Goal: Information Seeking & Learning: Learn about a topic

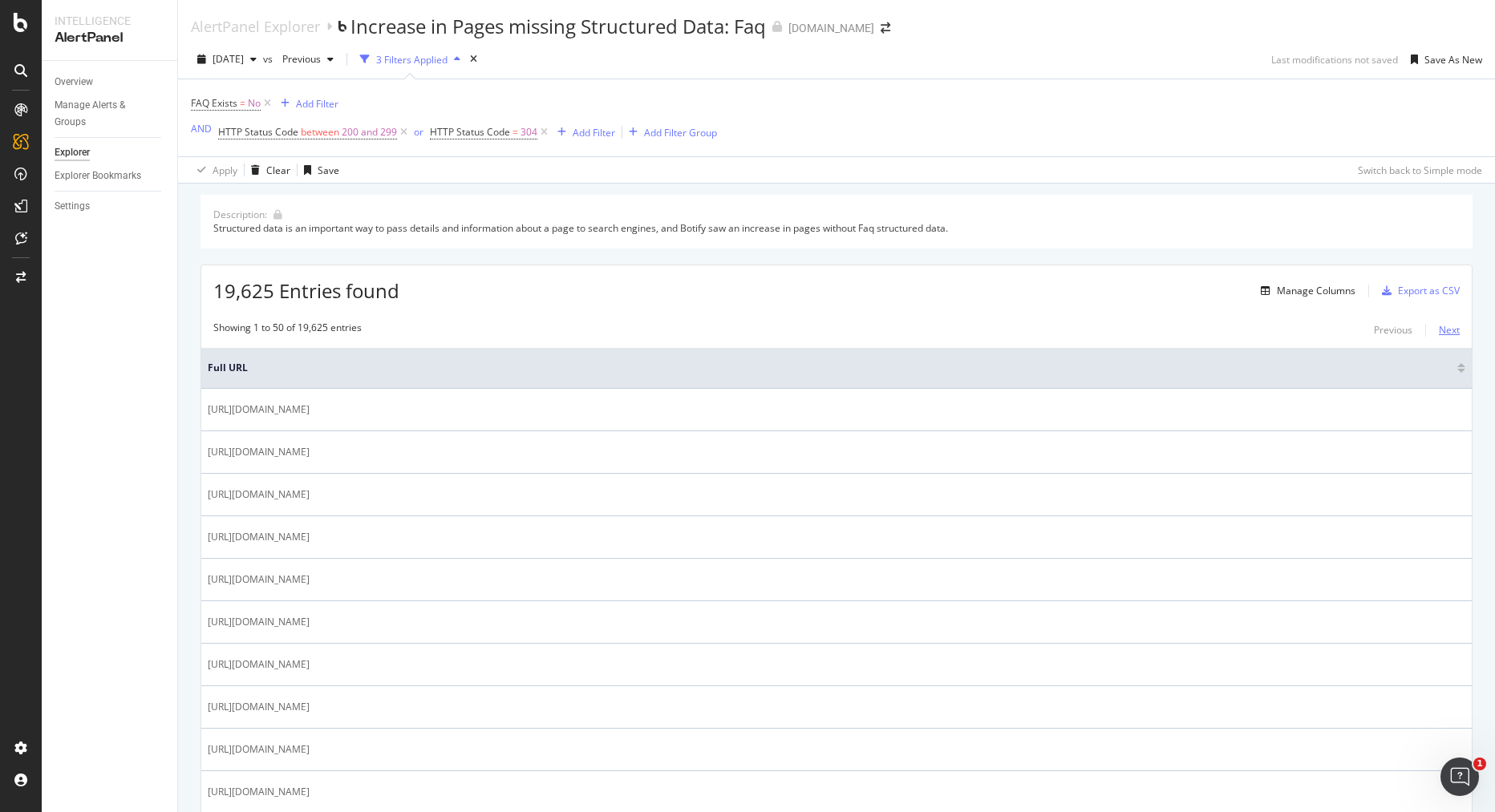
click at [1448, 330] on div "Next" at bounding box center [1450, 330] width 21 height 13
click at [1302, 291] on div "Manage Columns" at bounding box center [1315, 290] width 78 height 13
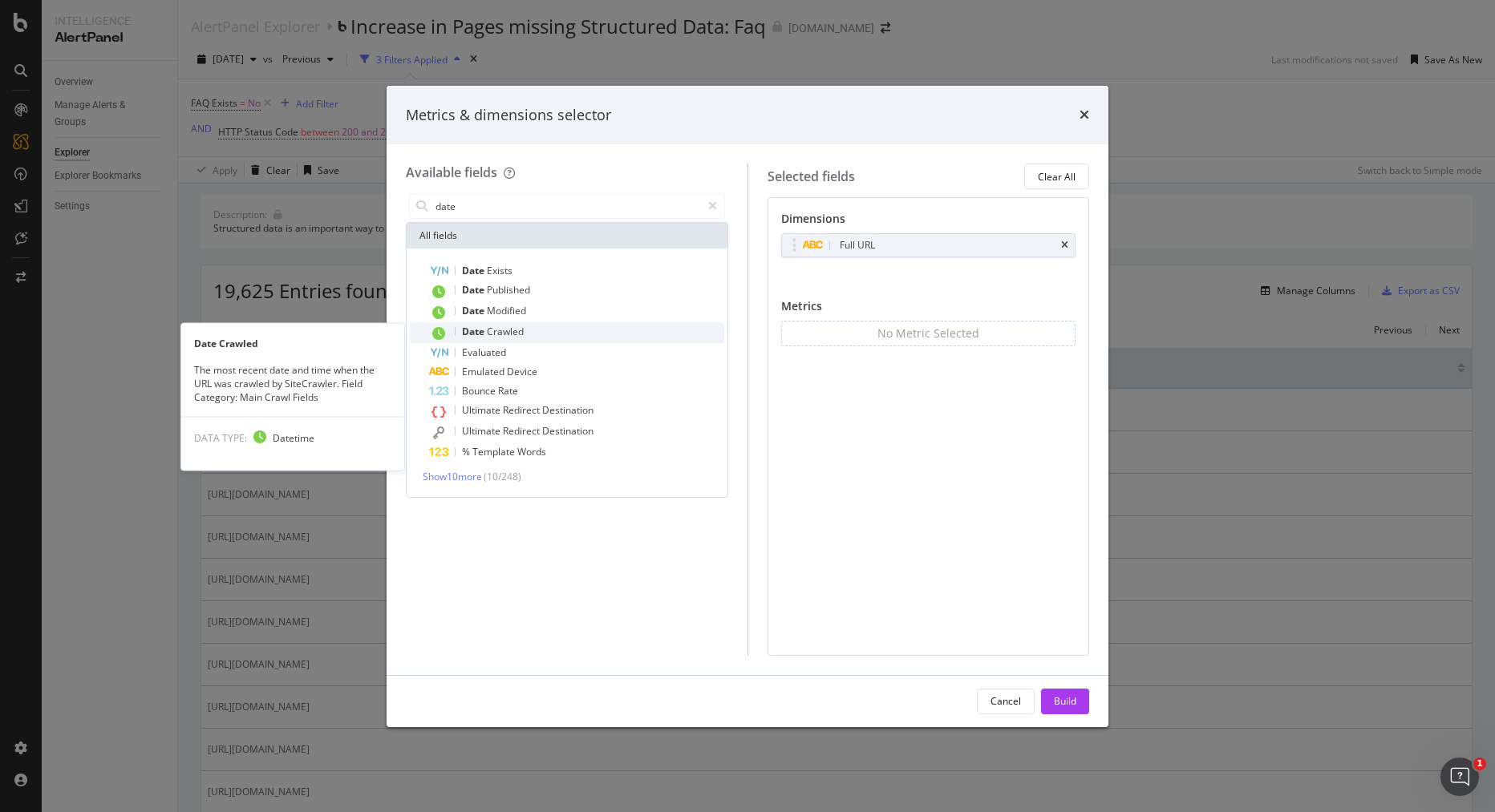
type input "date"
click at [499, 333] on span "Crawled" at bounding box center [505, 331] width 37 height 13
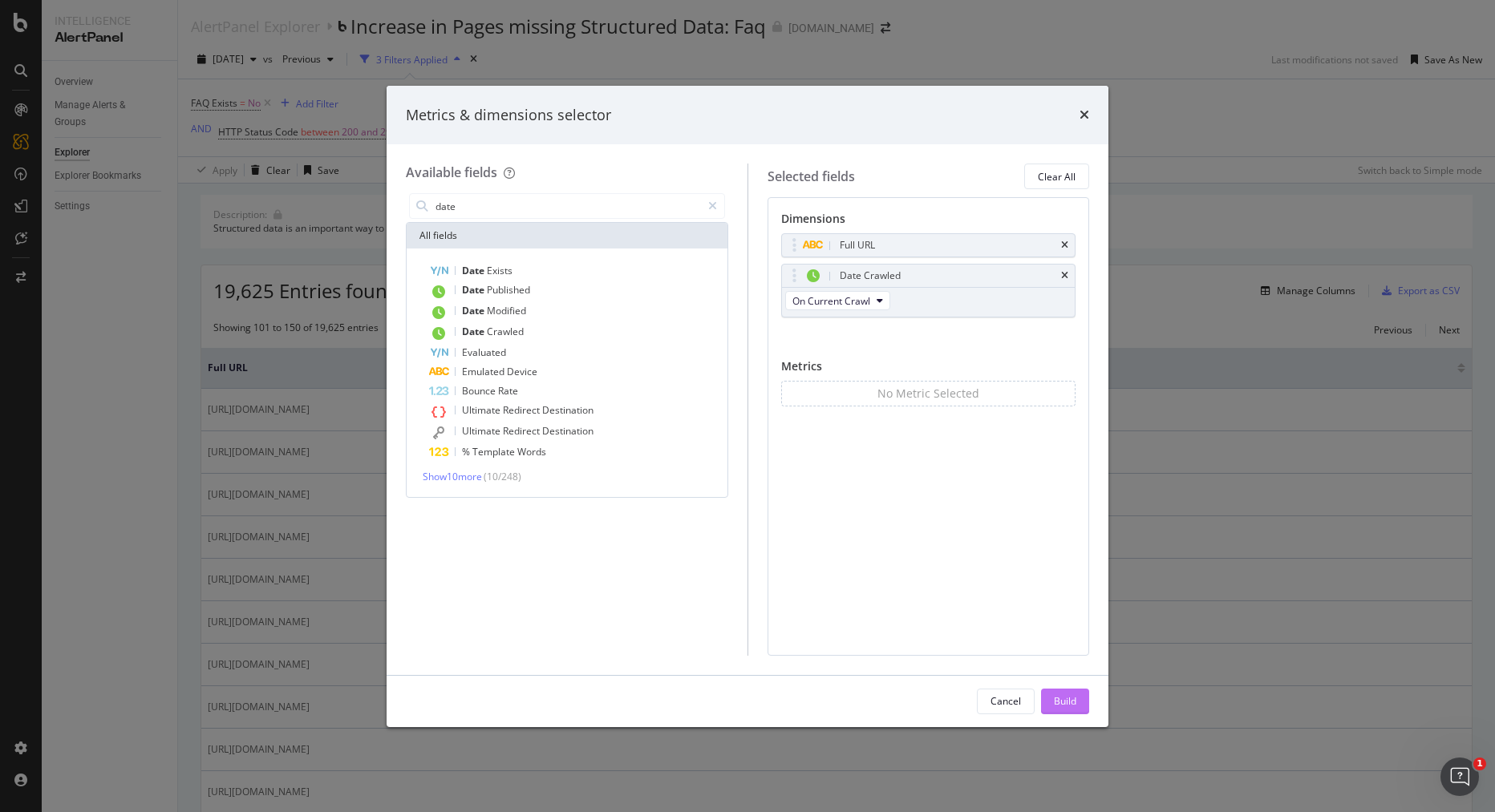
click at [1066, 702] on div "Build" at bounding box center [1065, 700] width 23 height 13
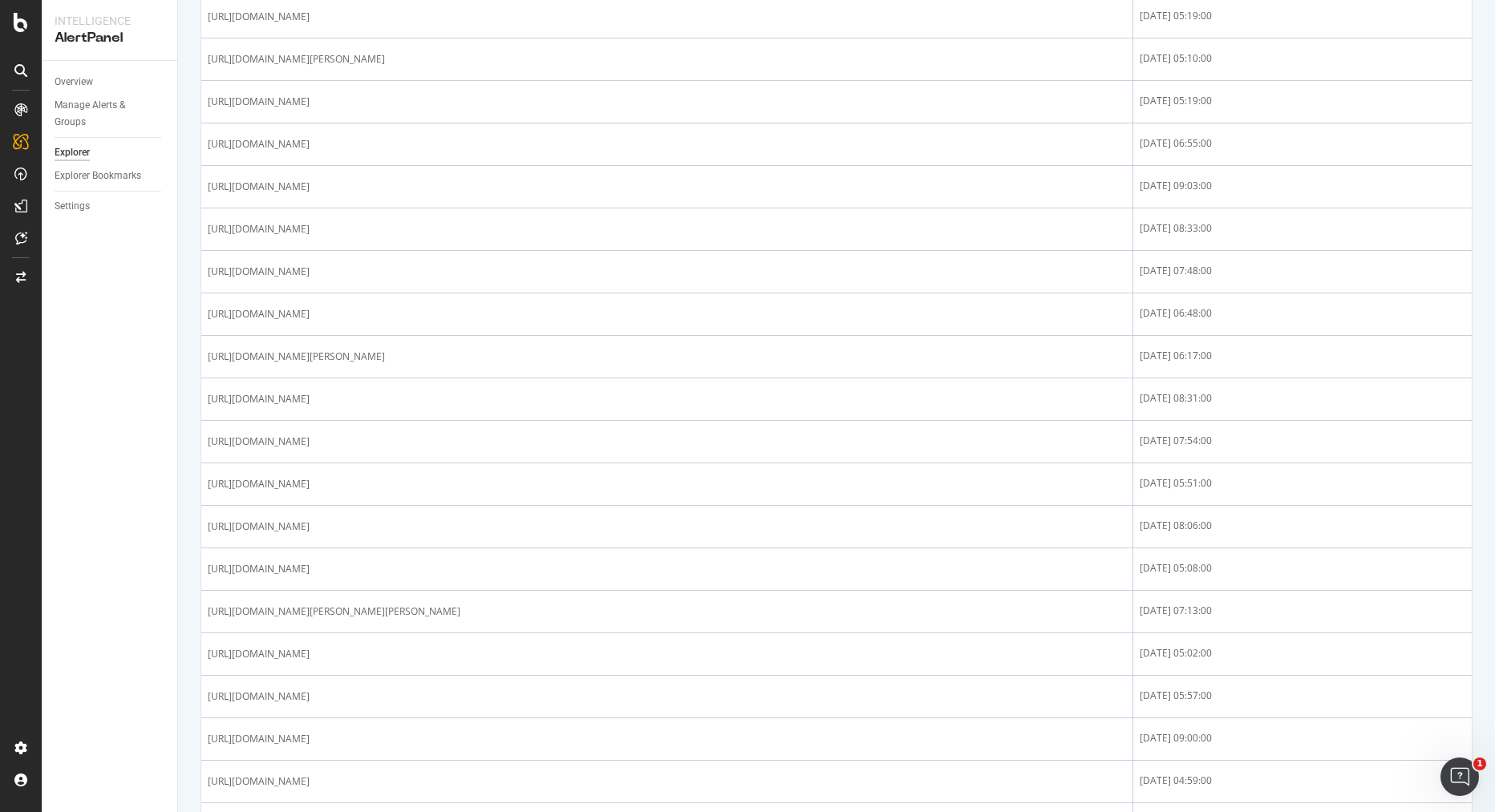
scroll to position [1796, 0]
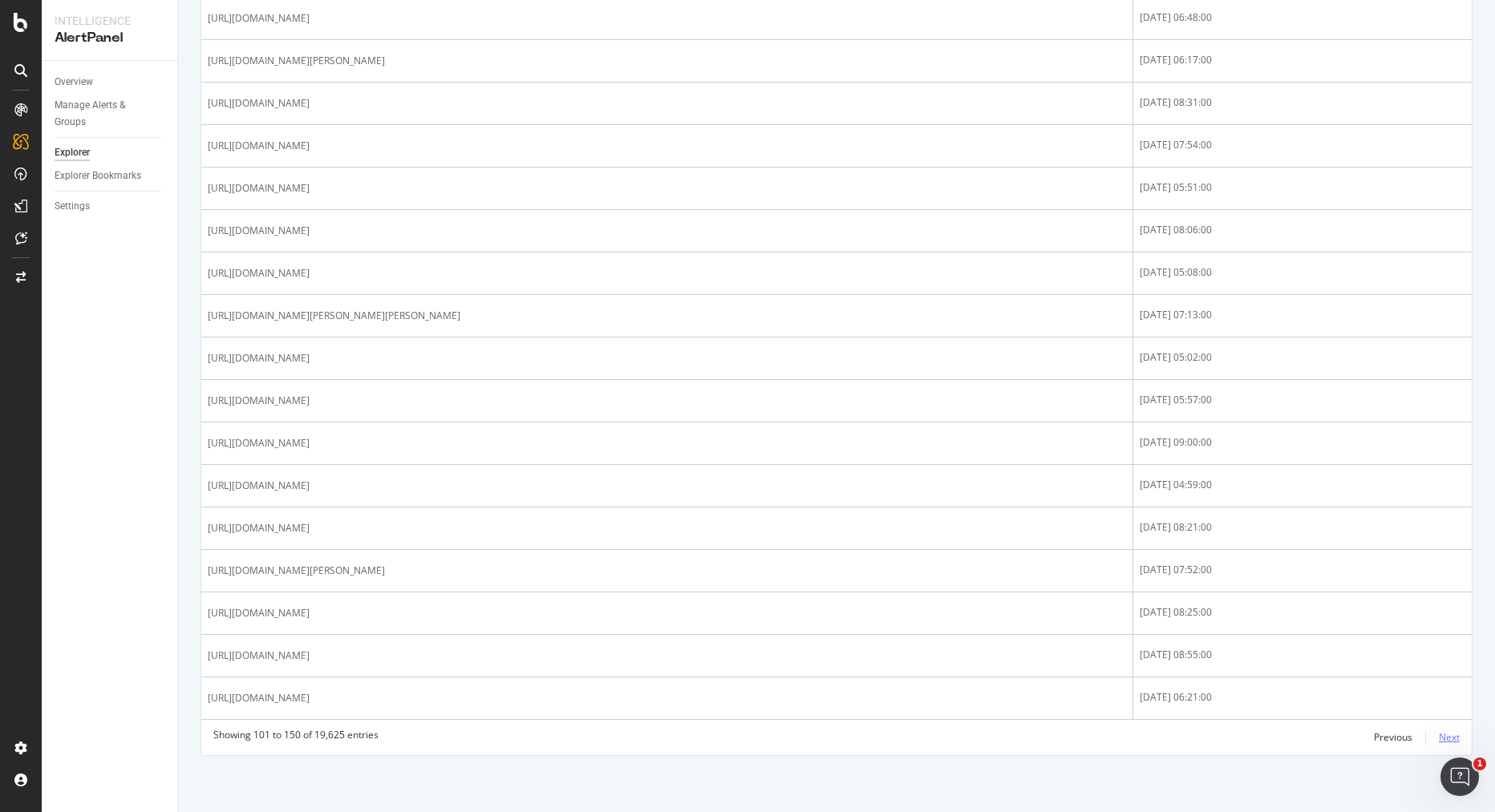
click at [1443, 736] on div "Next" at bounding box center [1450, 737] width 21 height 13
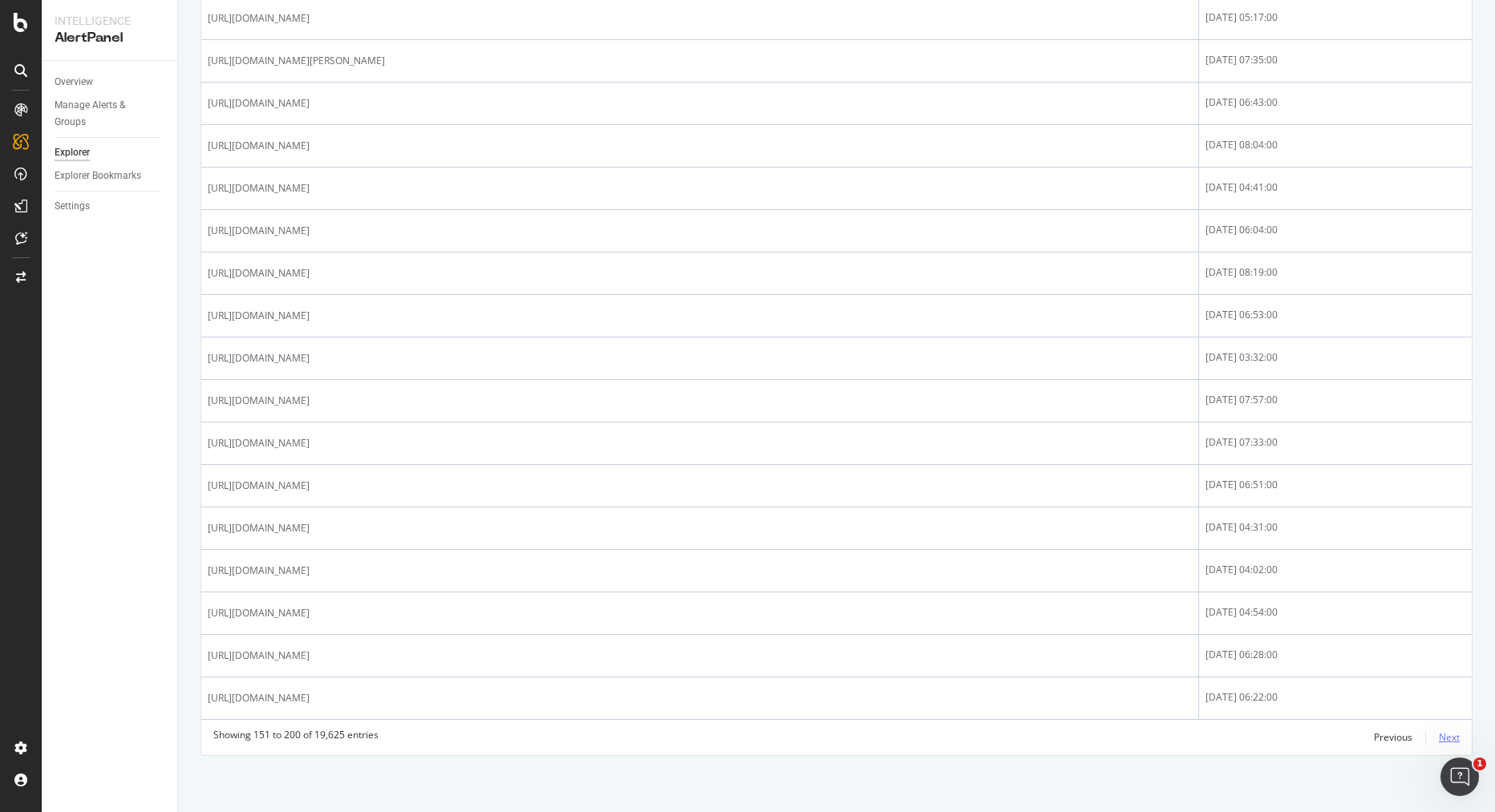
click at [1450, 738] on div "Next" at bounding box center [1450, 737] width 21 height 13
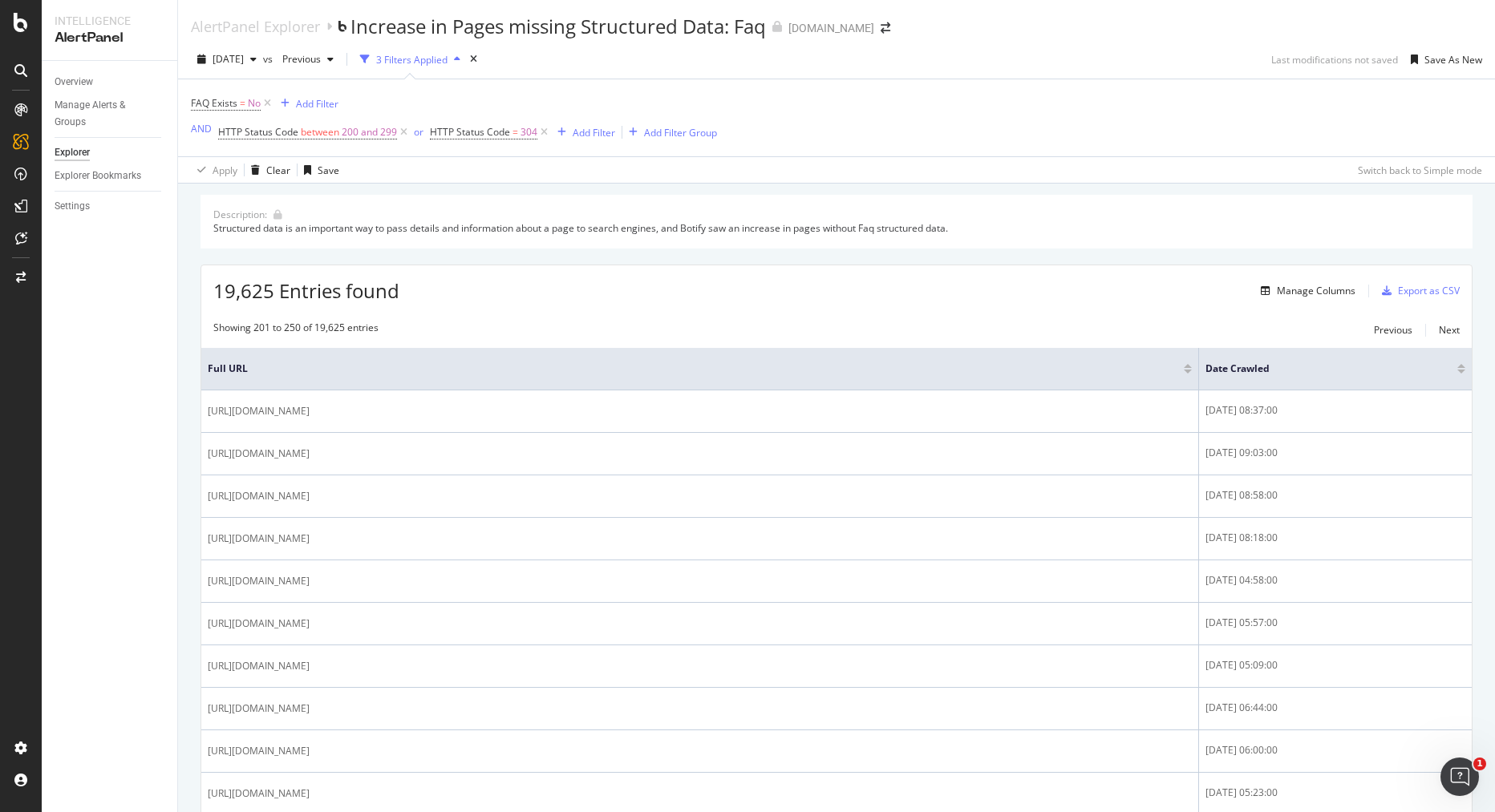
scroll to position [1, 0]
click at [594, 134] on div "Add Filter" at bounding box center [594, 131] width 43 height 13
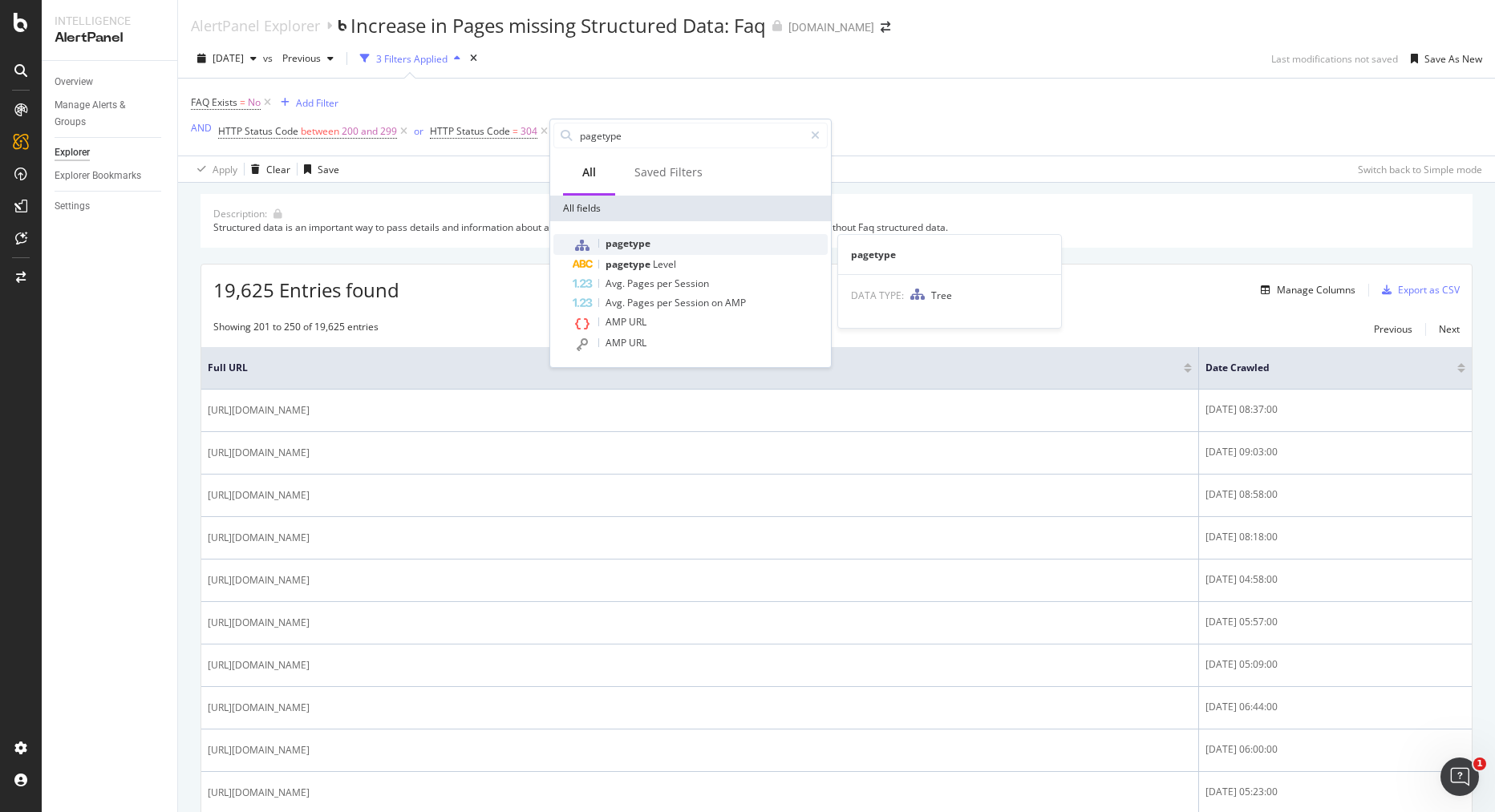
type input "pagetype"
click at [651, 245] on div "pagetype" at bounding box center [701, 245] width 255 height 21
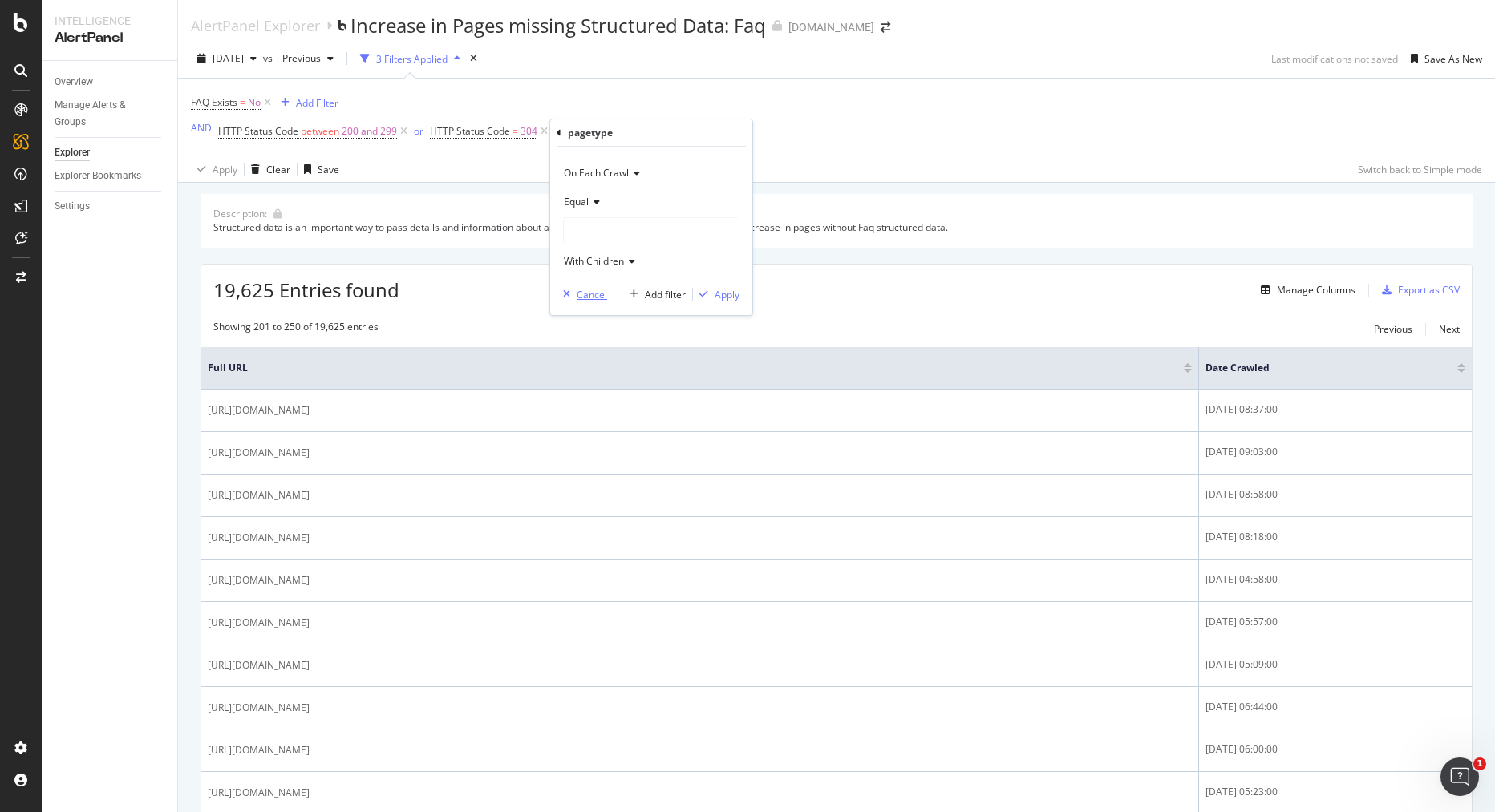
click at [588, 298] on div "Cancel" at bounding box center [592, 294] width 30 height 13
click at [597, 133] on div "Add Filter" at bounding box center [594, 131] width 43 height 13
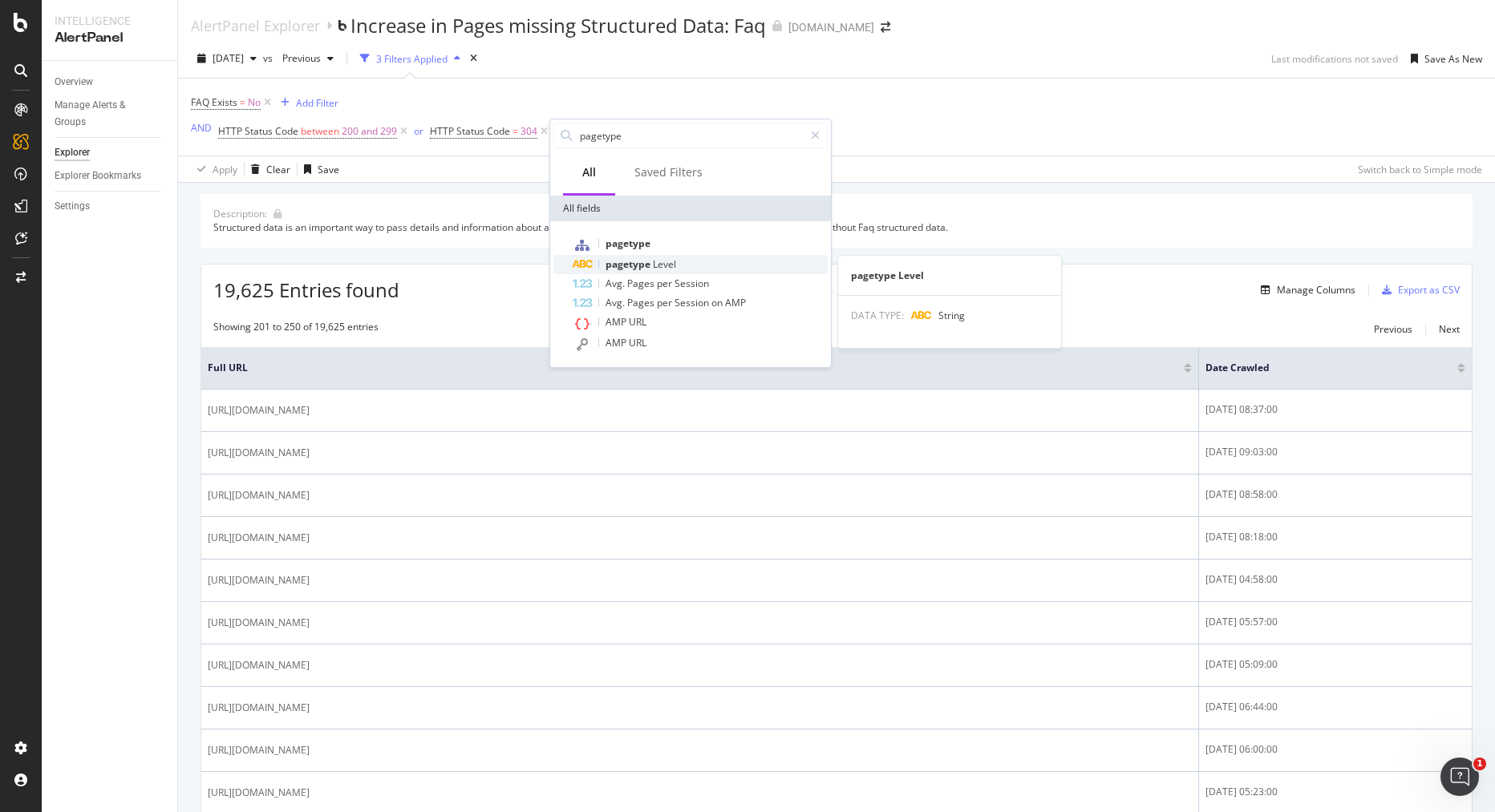
click at [632, 261] on span "pagetype" at bounding box center [629, 264] width 47 height 13
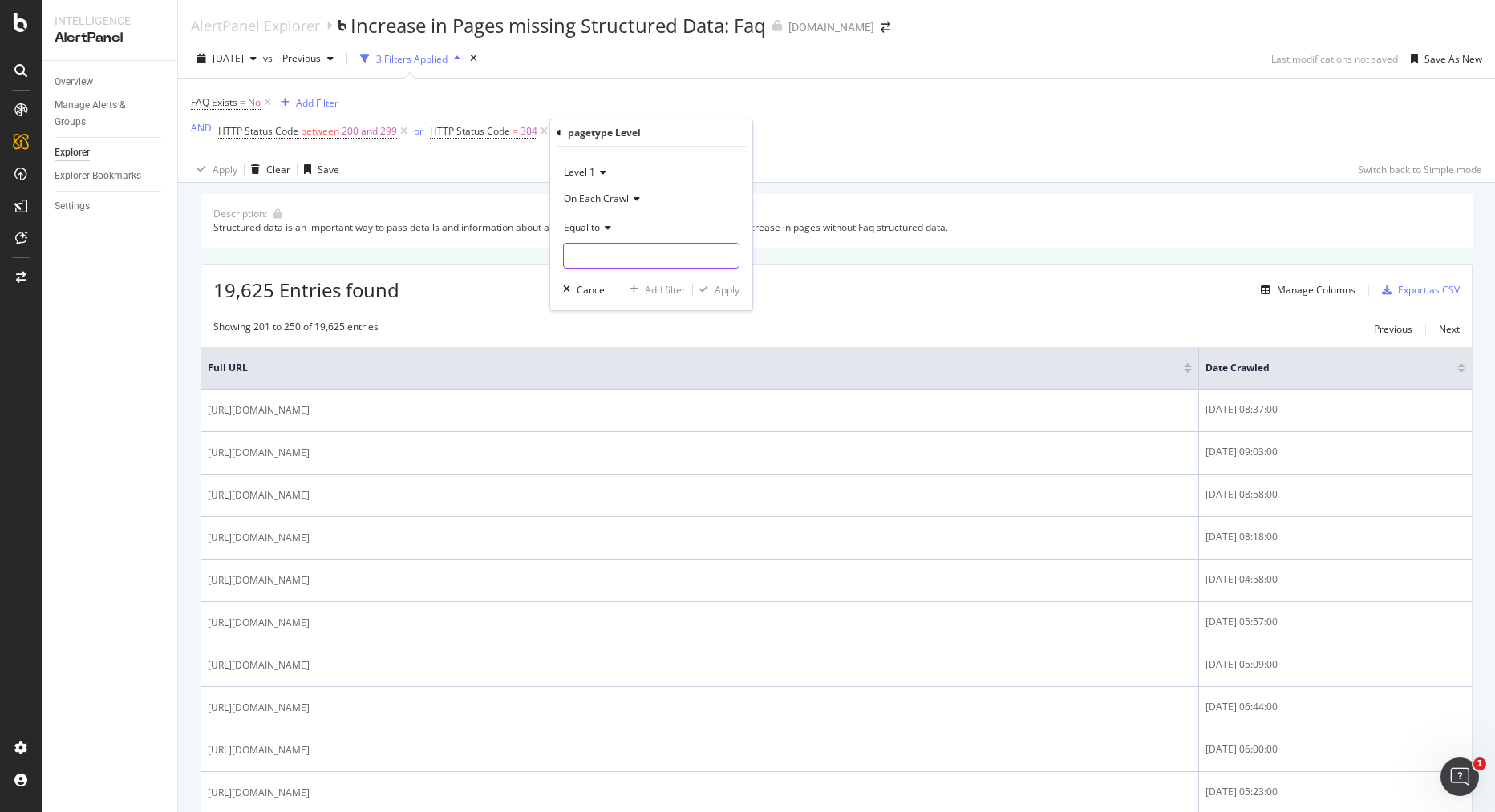
click at [608, 258] on input "text" at bounding box center [651, 255] width 175 height 26
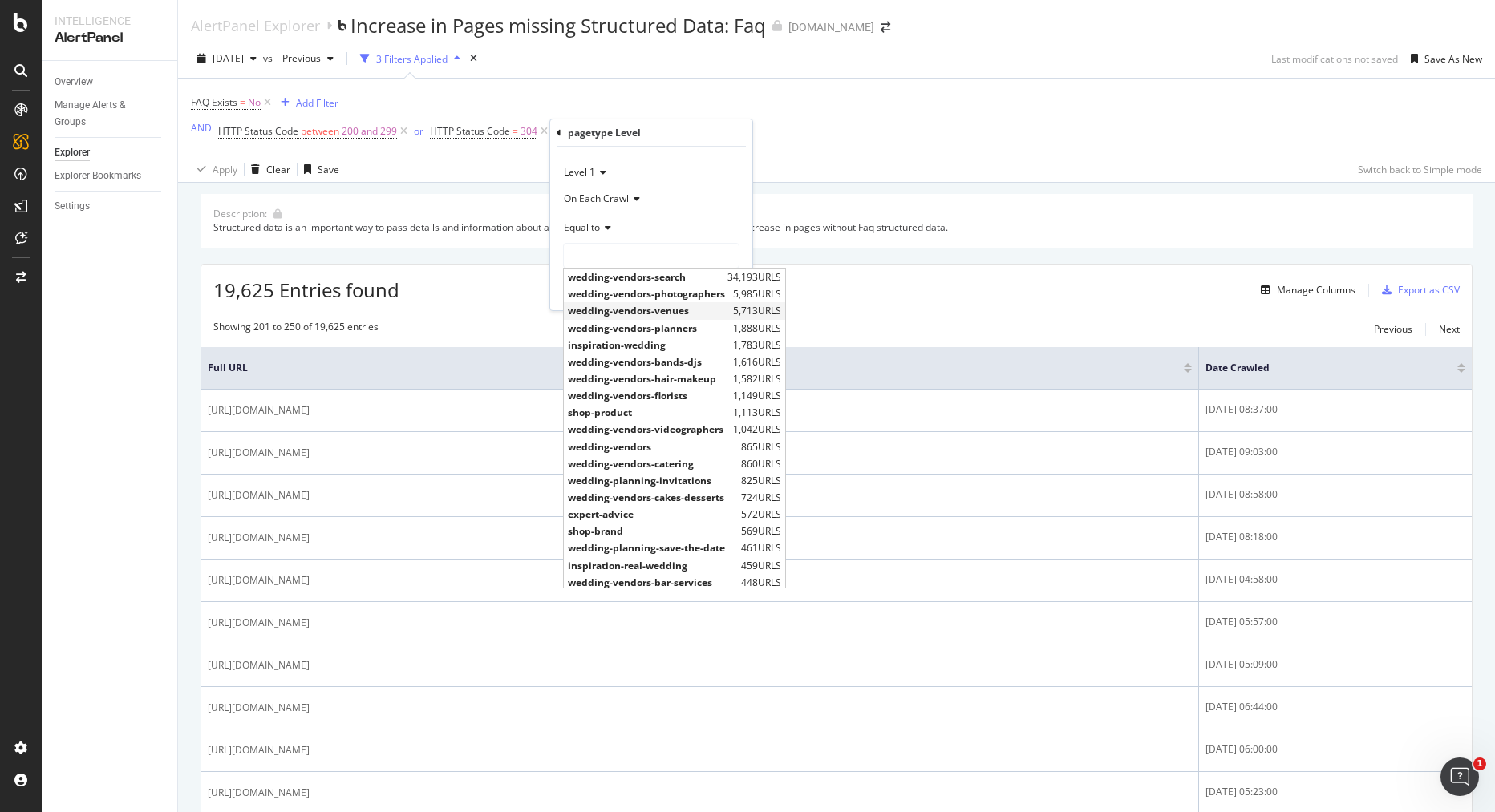
click at [651, 314] on span "wedding-vendors-venues" at bounding box center [648, 310] width 161 height 13
type input "wedding-vendors-venues"
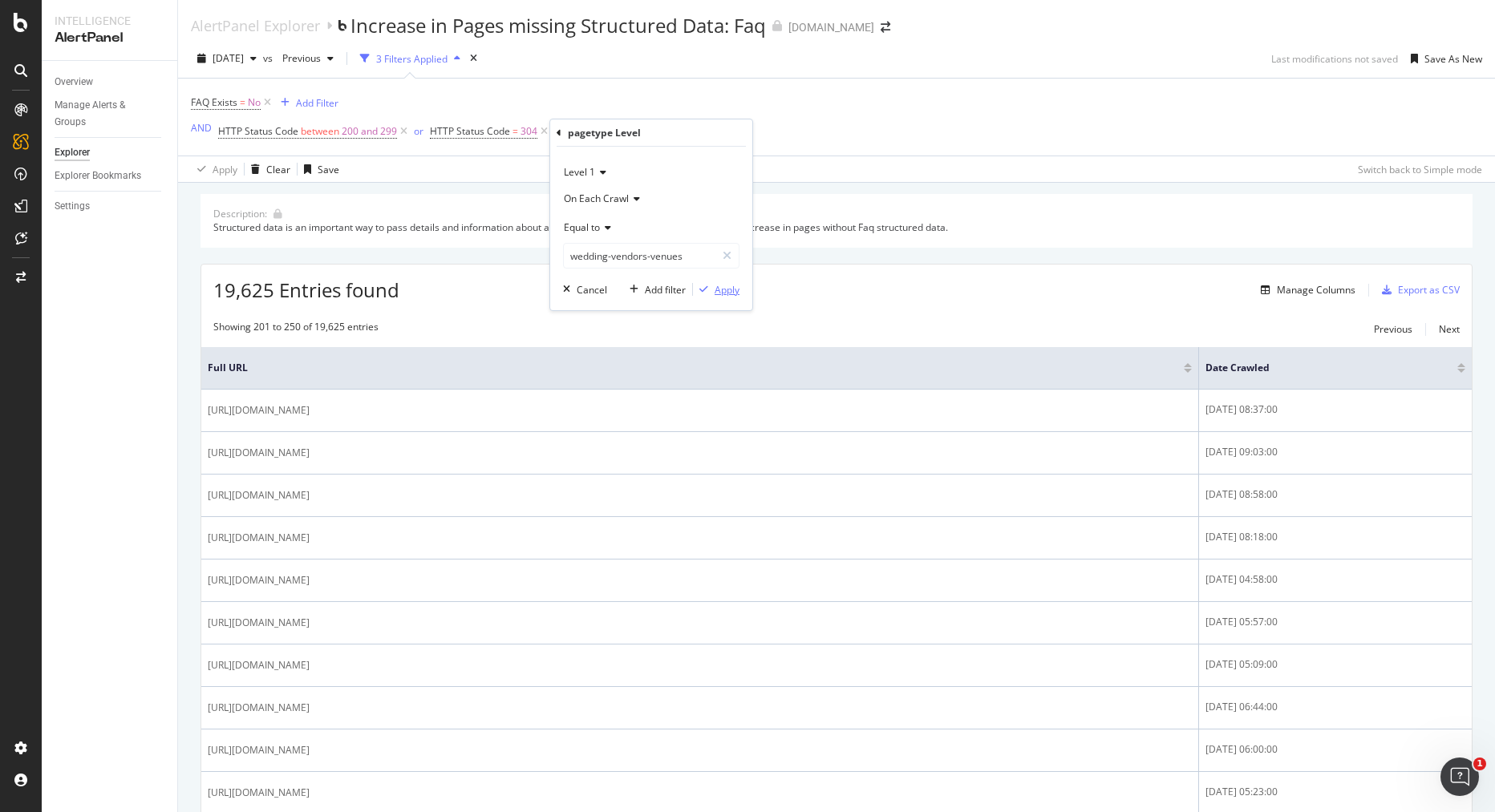
click at [731, 288] on div "Apply" at bounding box center [727, 289] width 25 height 13
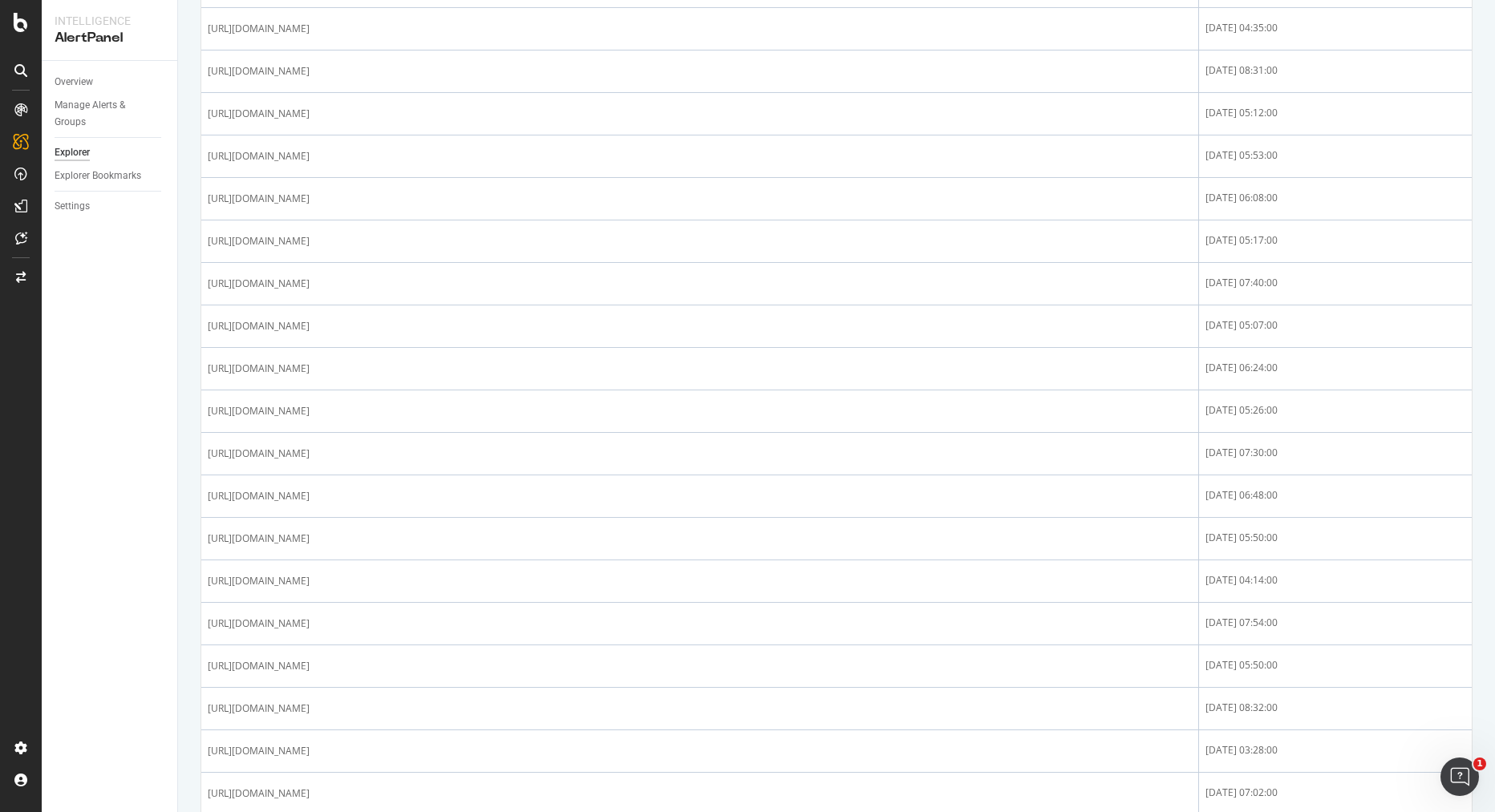
scroll to position [1525, 0]
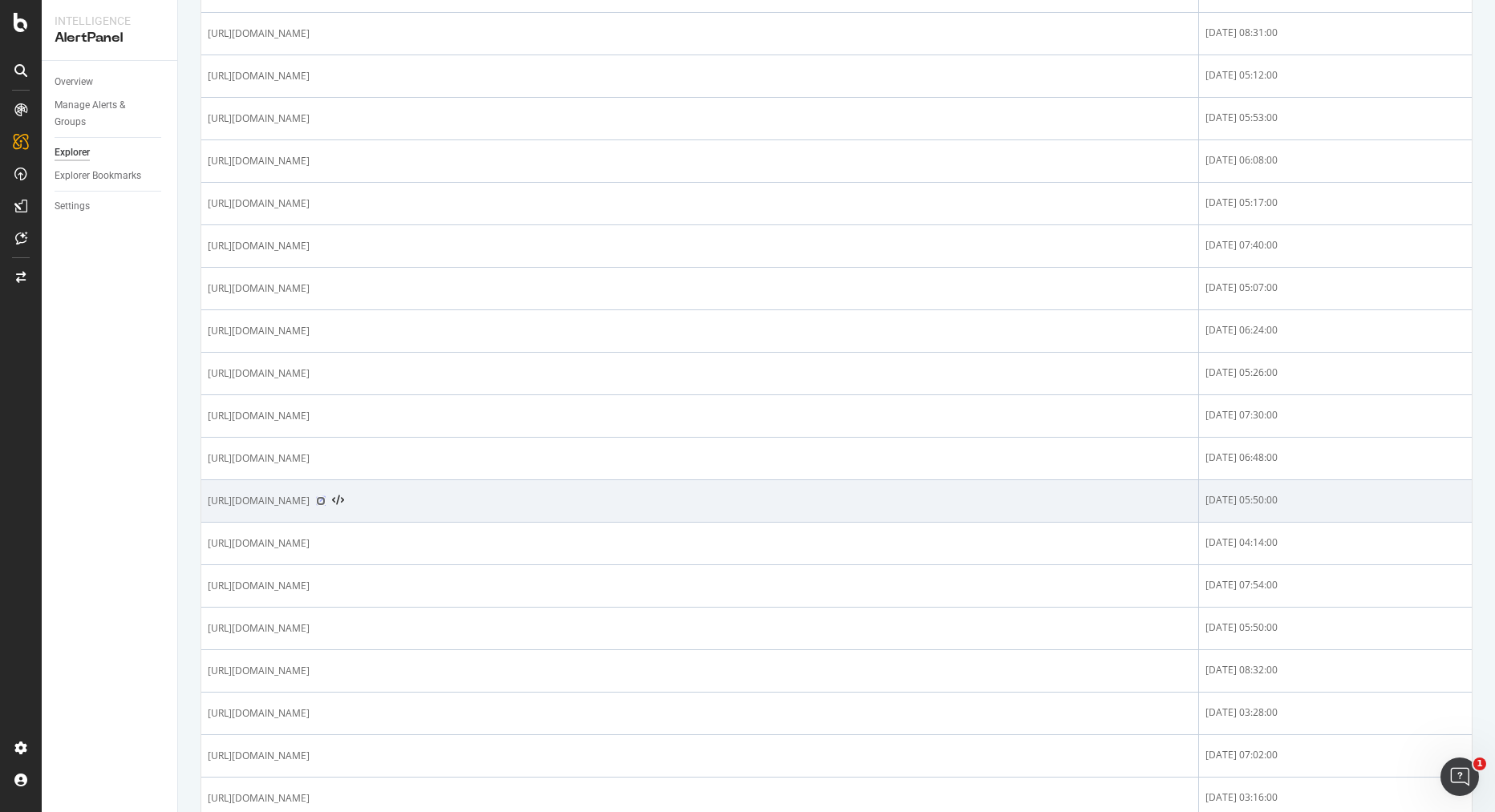
click at [325, 503] on icon at bounding box center [321, 501] width 9 height 9
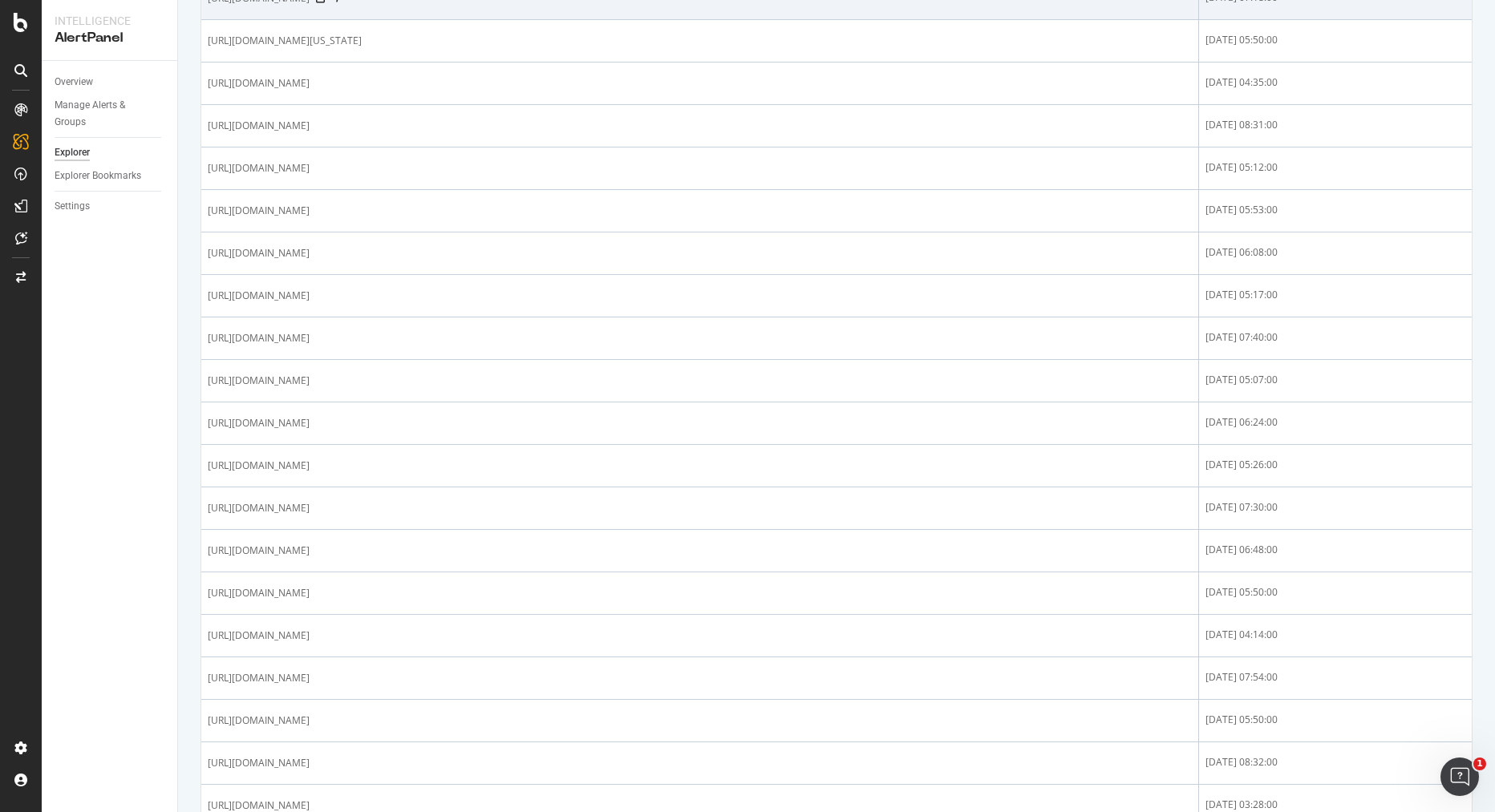
scroll to position [1796, 0]
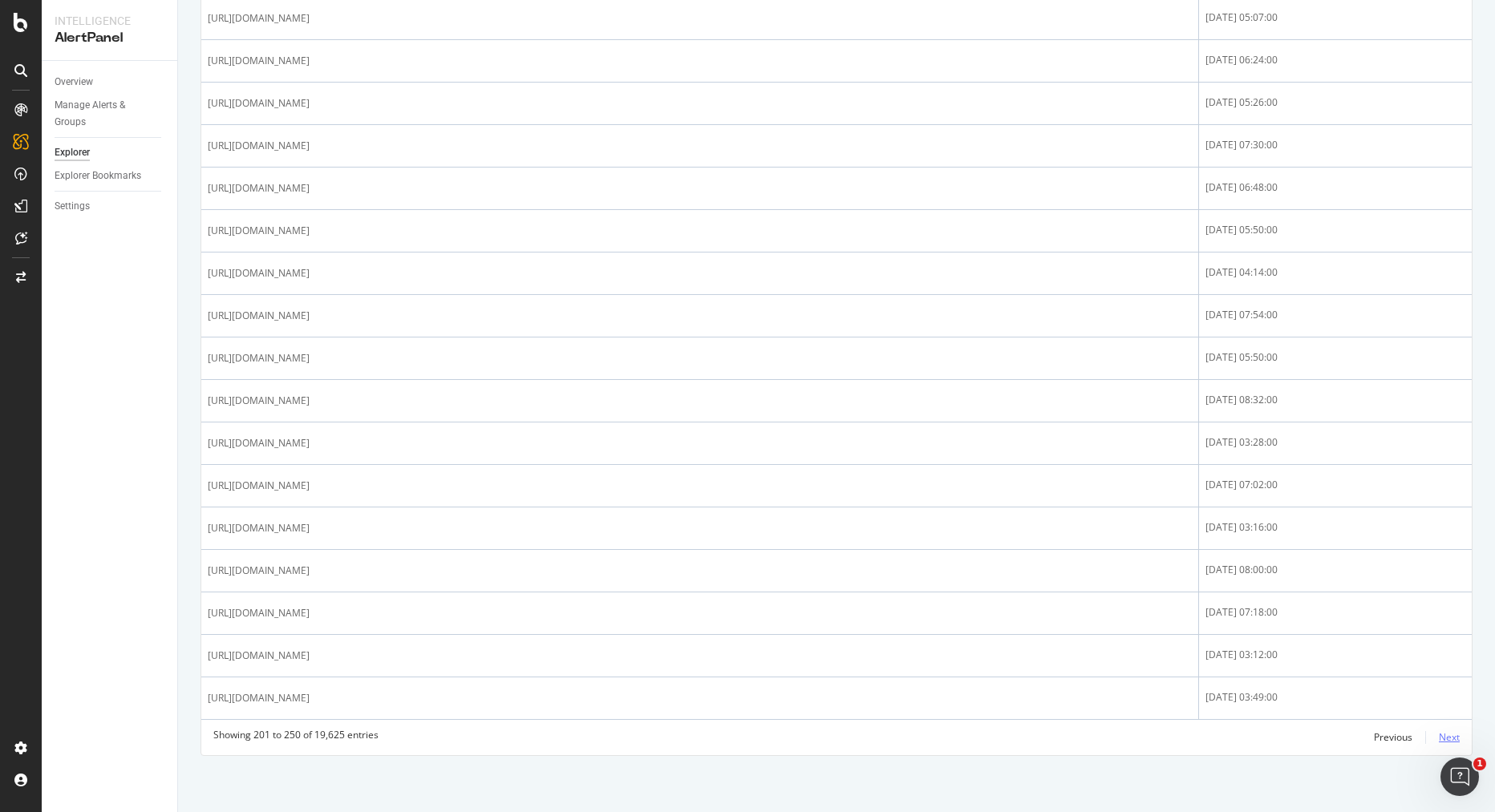
click at [1449, 737] on div "Next" at bounding box center [1450, 737] width 21 height 13
click at [1452, 739] on div "Next" at bounding box center [1450, 737] width 21 height 13
